Goal: Information Seeking & Learning: Learn about a topic

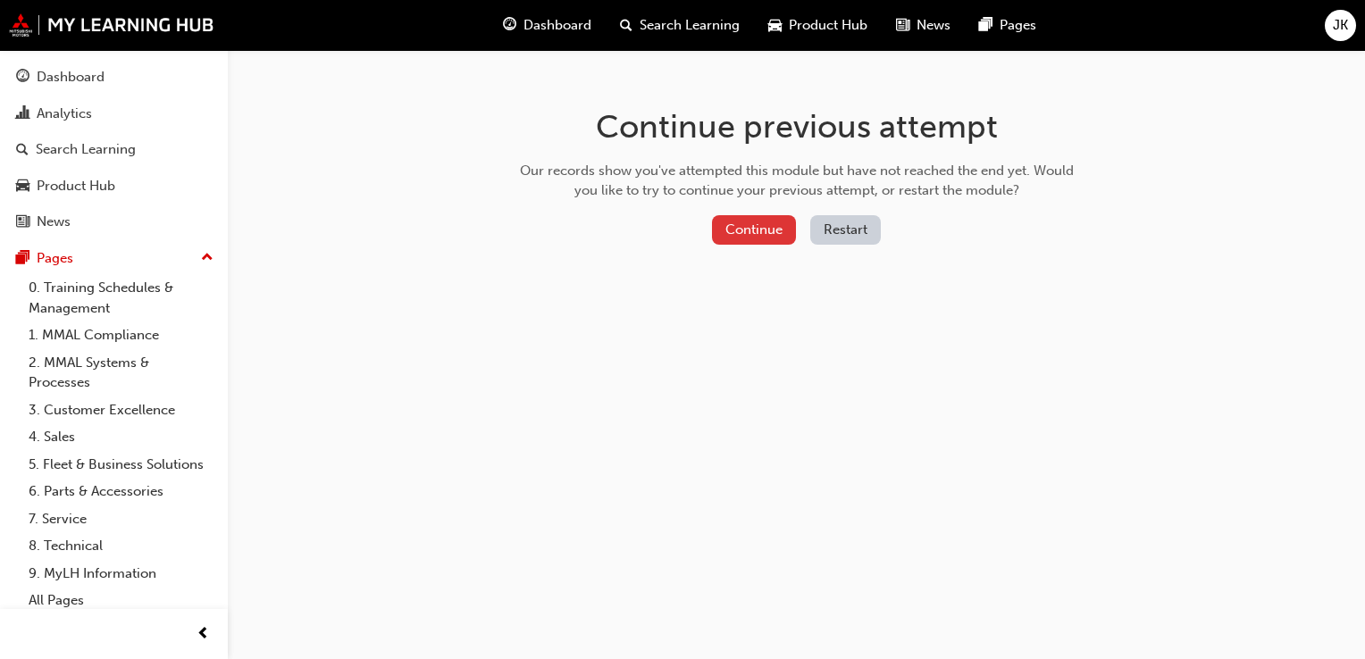
click at [733, 230] on button "Continue" at bounding box center [754, 229] width 84 height 29
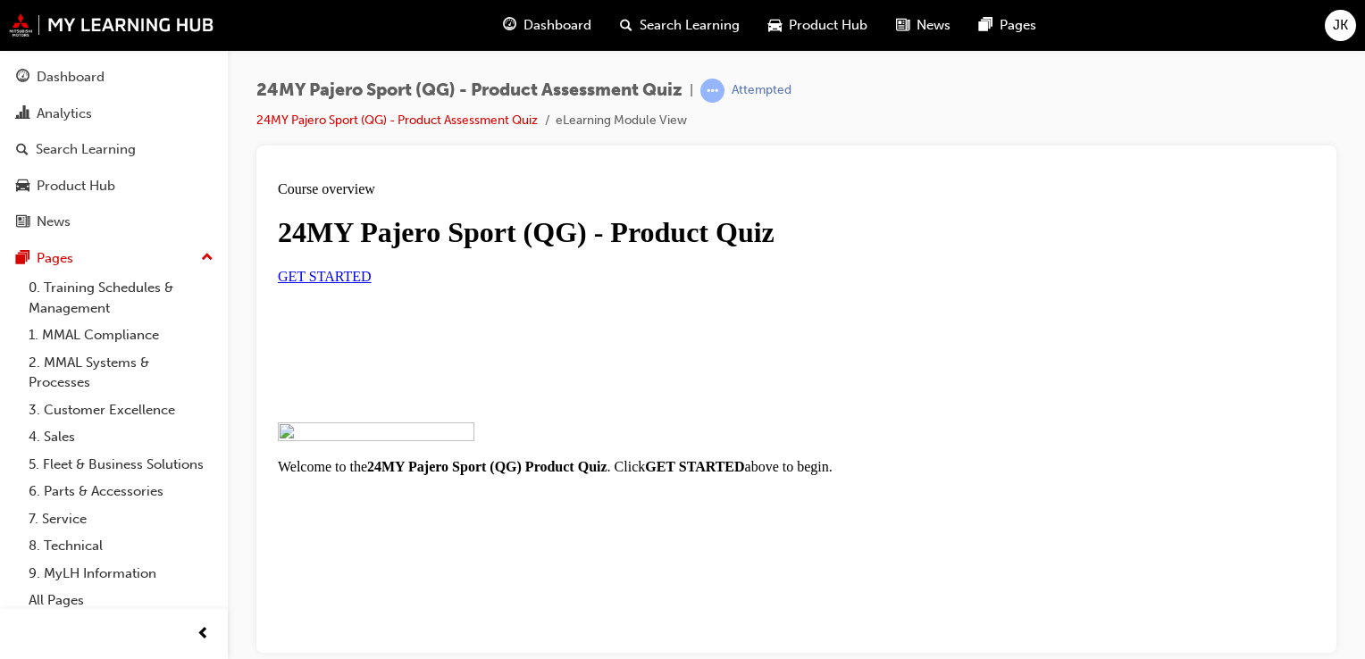
scroll to position [266, 0]
click at [372, 268] on span "GET STARTED" at bounding box center [325, 275] width 94 height 15
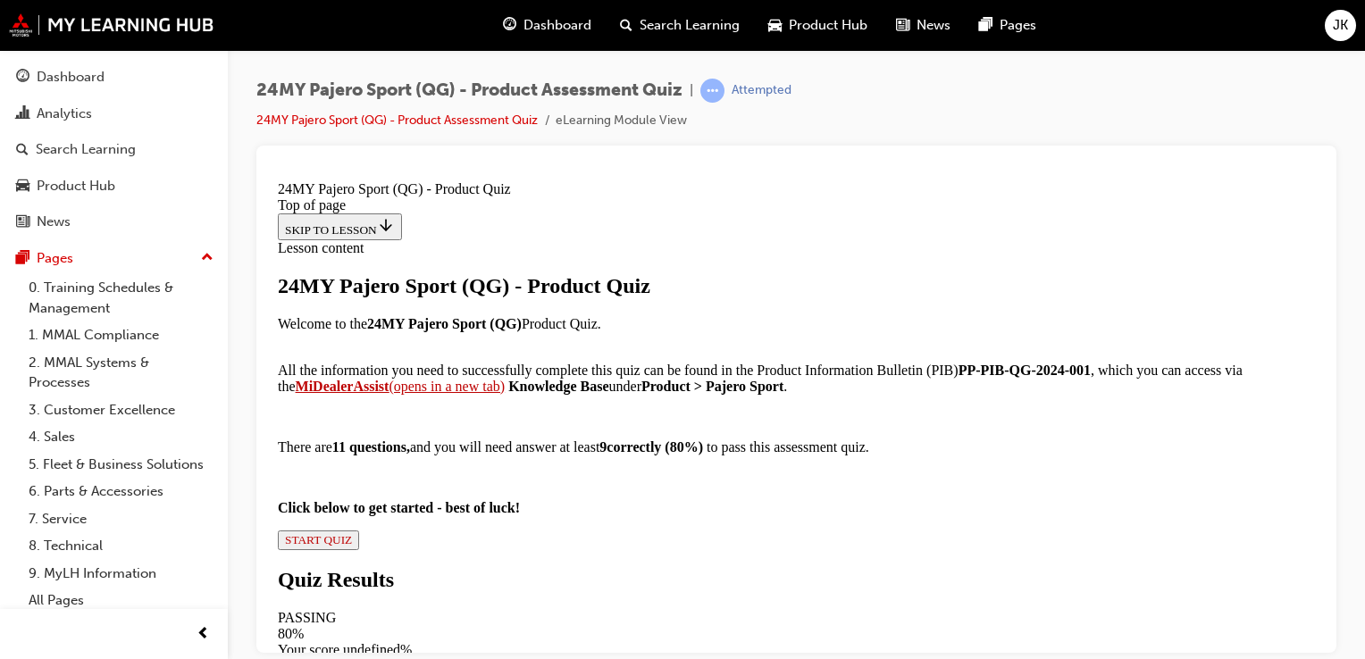
scroll to position [352, 0]
click at [352, 532] on span "START QUIZ" at bounding box center [318, 538] width 67 height 13
drag, startPoint x: 488, startPoint y: 247, endPoint x: 883, endPoint y: 351, distance: 408.4
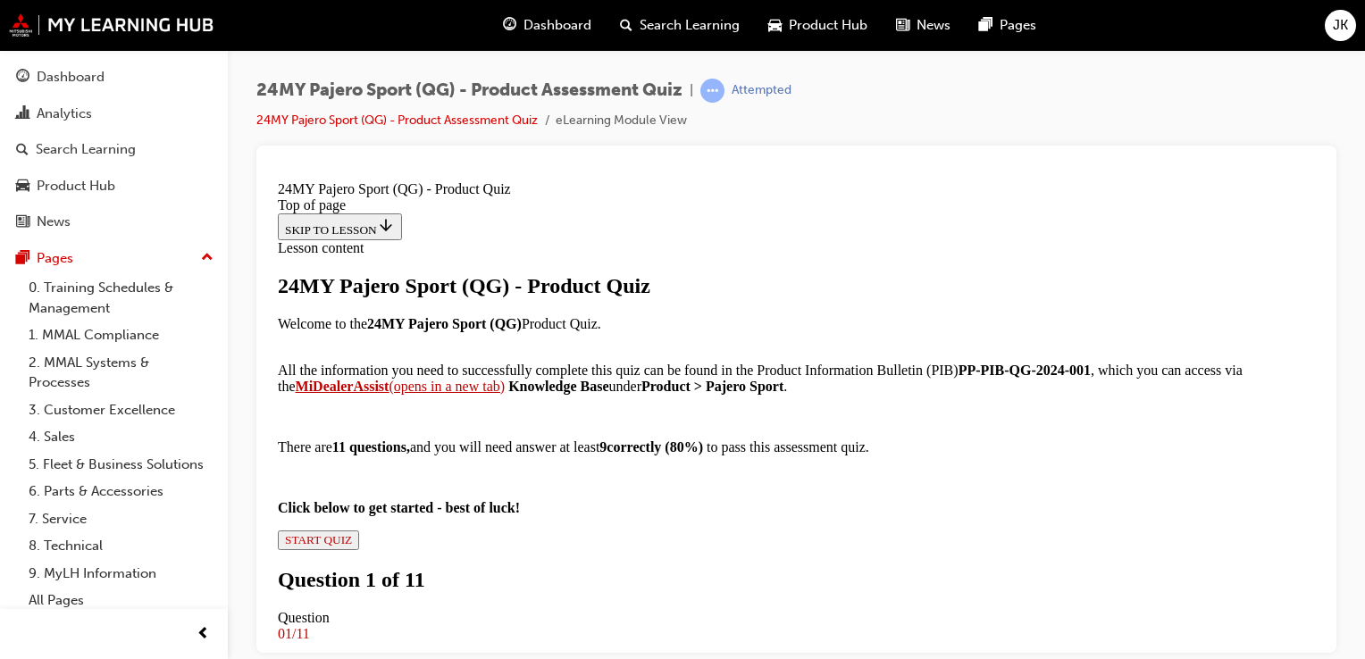
copy div "The 24MY Pajero Sport (QG) has undergone several updates, including a change in…"
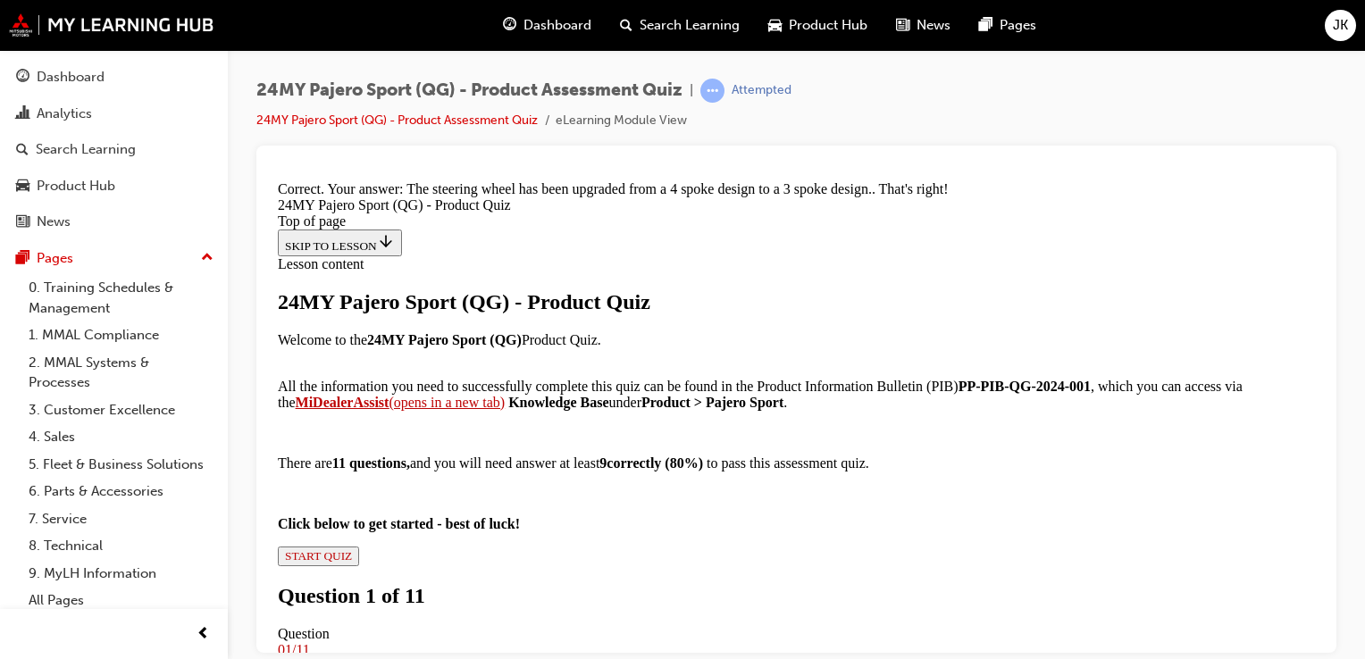
scroll to position [850, 0]
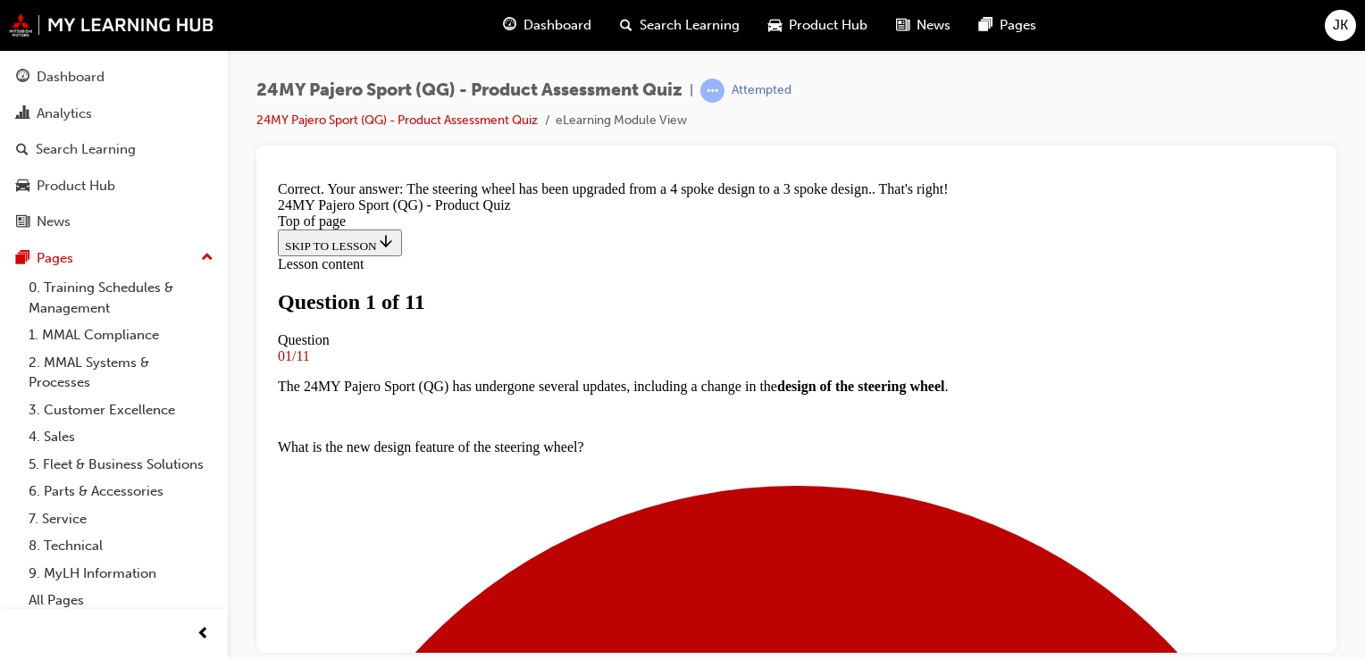
scroll to position [181, 0]
drag, startPoint x: 488, startPoint y: 250, endPoint x: 875, endPoint y: 314, distance: 393.0
copy p "The 24MY Pajero Sport vehicle includes a Tyre Pressure Monitoring system (TPMS)…"
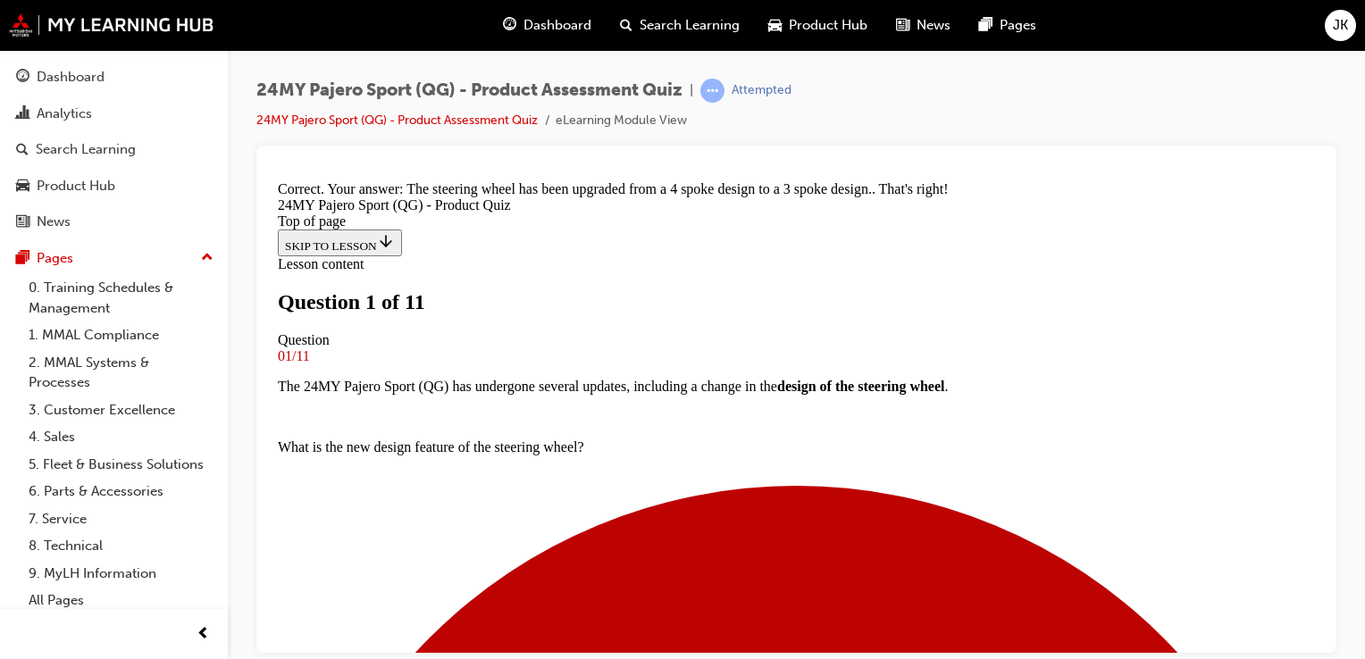
scroll to position [271, 0]
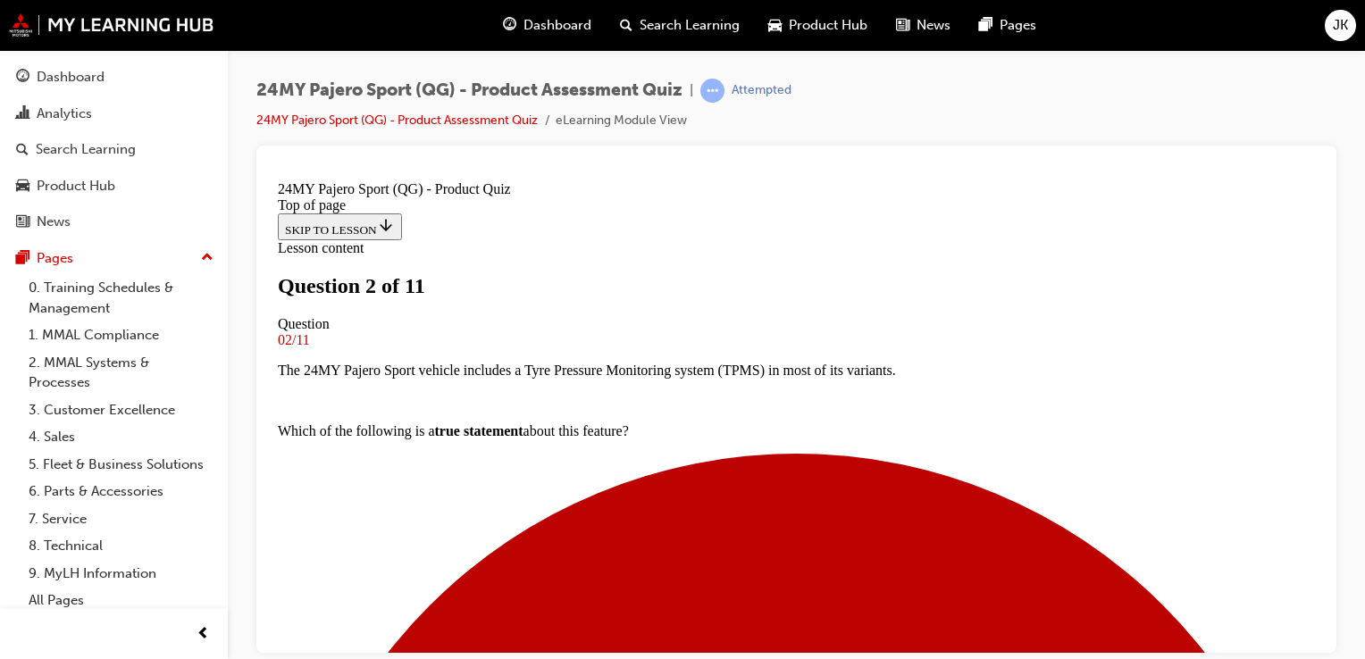
scroll to position [92, 0]
drag, startPoint x: 485, startPoint y: 340, endPoint x: 909, endPoint y: 386, distance: 426.8
copy p "Having undergone some exterior design updates, what has changed at the front an…"
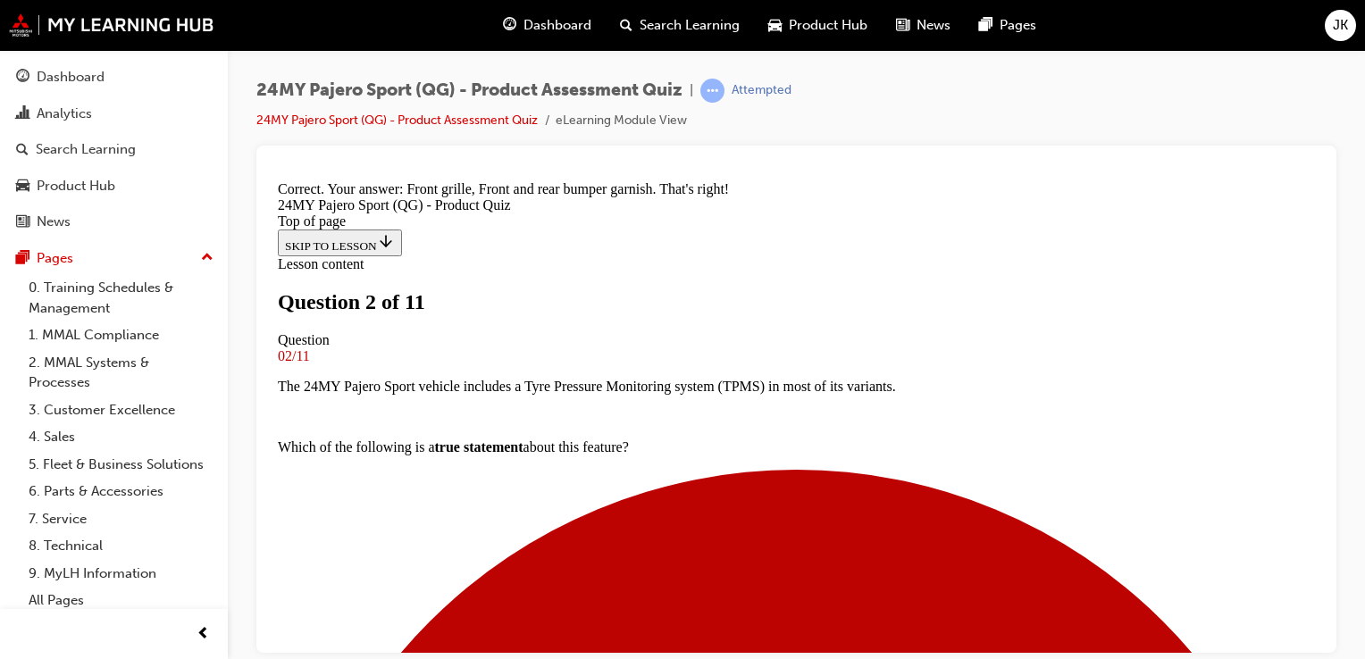
scroll to position [257, 0]
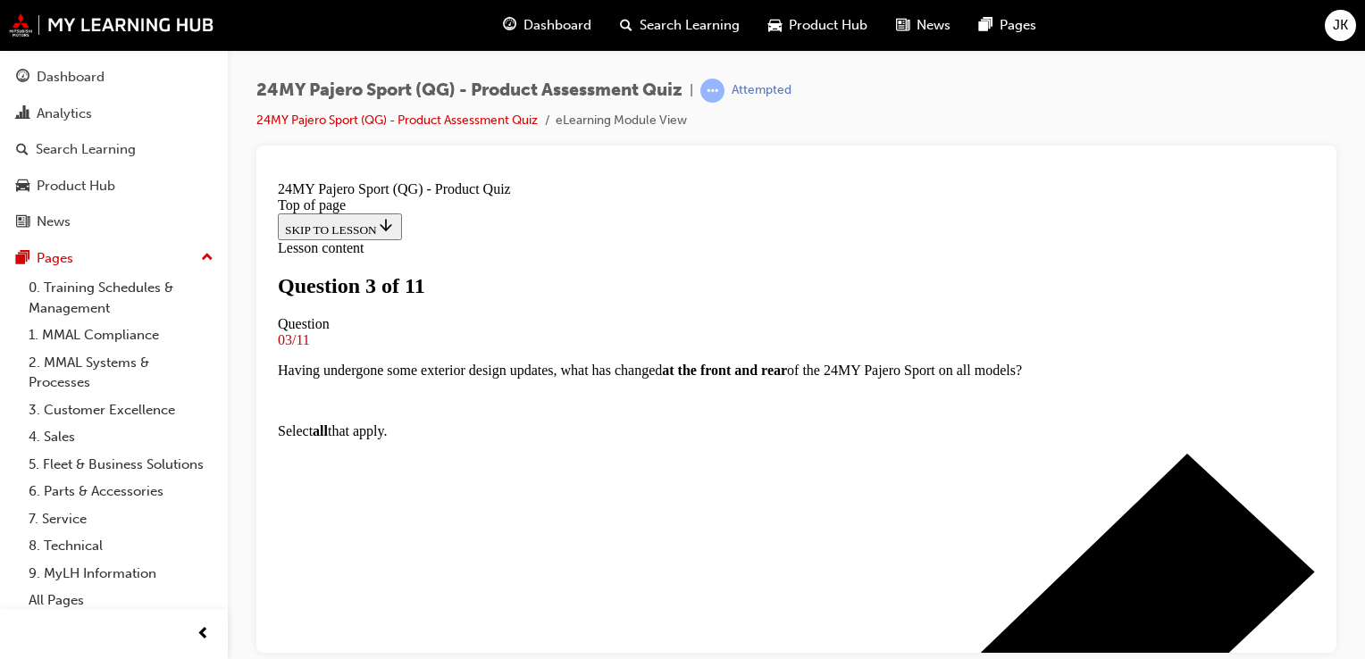
scroll to position [181, 0]
drag, startPoint x: 486, startPoint y: 249, endPoint x: 669, endPoint y: 297, distance: 189.4
drag, startPoint x: 669, startPoint y: 297, endPoint x: 566, endPoint y: 275, distance: 105.1
copy p "Which of the following are some of the additional key exterior changes on the G…"
